Goal: Navigation & Orientation: Find specific page/section

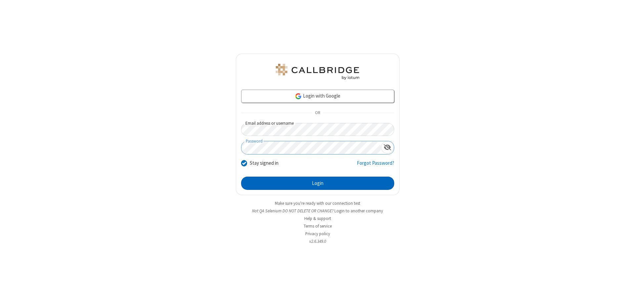
click at [317, 183] on button "Login" at bounding box center [317, 183] width 153 height 13
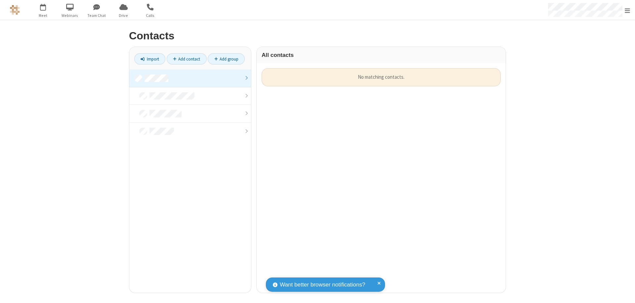
scroll to position [224, 244]
click at [190, 78] on link at bounding box center [190, 78] width 122 height 18
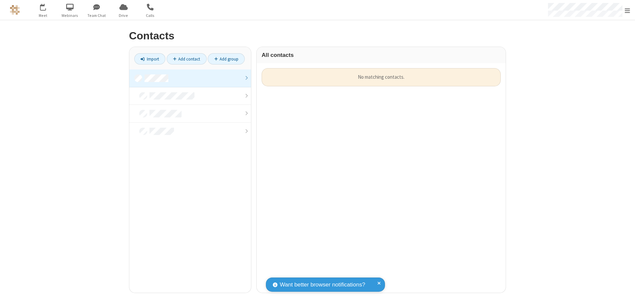
click at [190, 78] on link at bounding box center [190, 78] width 122 height 18
